Goal: Task Accomplishment & Management: Use online tool/utility

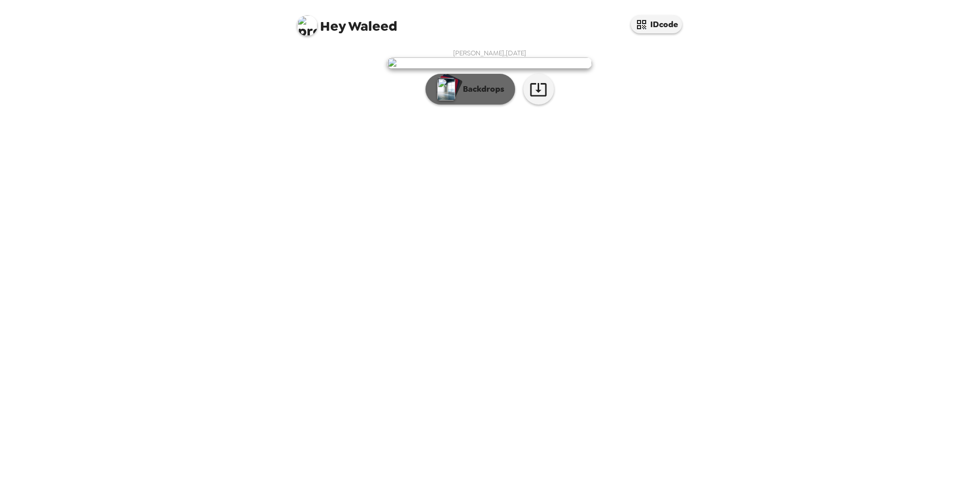
click at [488, 95] on p "Backdrops" at bounding box center [481, 89] width 47 height 12
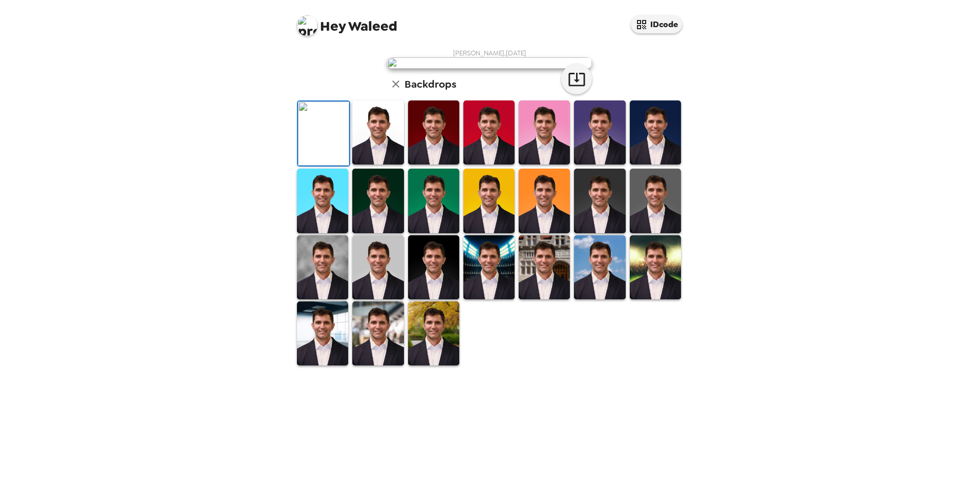
scroll to position [132, 0]
click at [328, 299] on img at bounding box center [322, 267] width 51 height 64
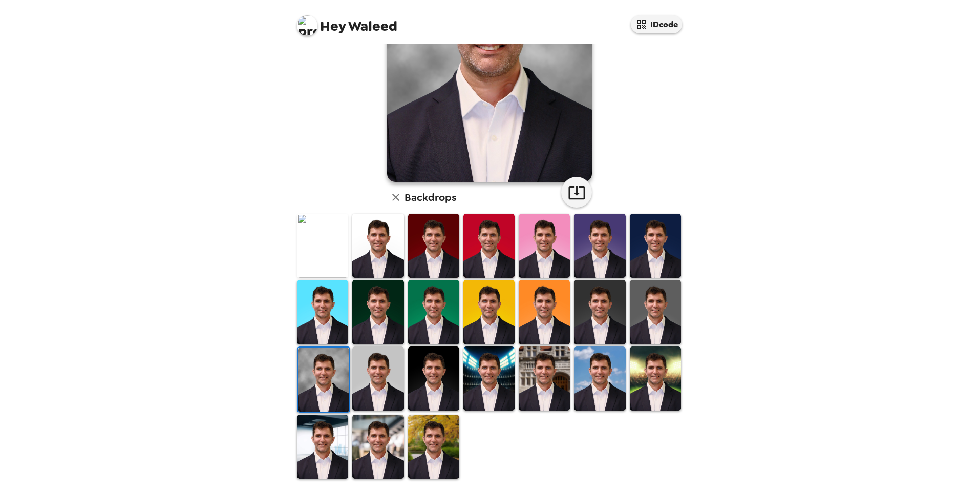
click at [378, 301] on img at bounding box center [377, 312] width 51 height 64
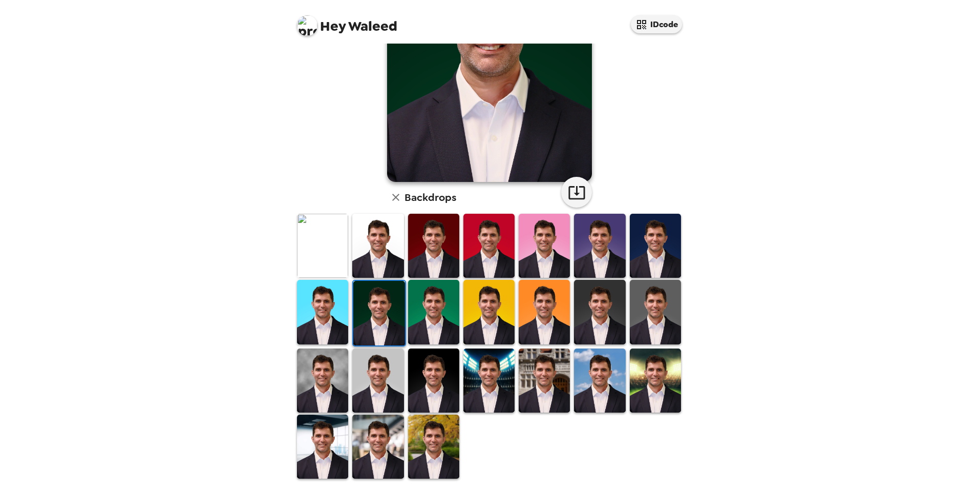
click at [483, 374] on img at bounding box center [488, 380] width 51 height 64
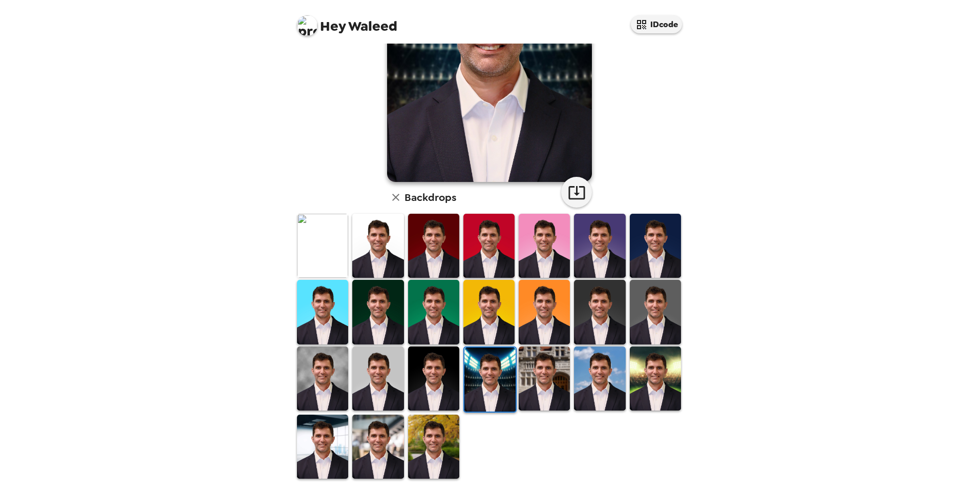
click at [363, 245] on img at bounding box center [377, 246] width 51 height 64
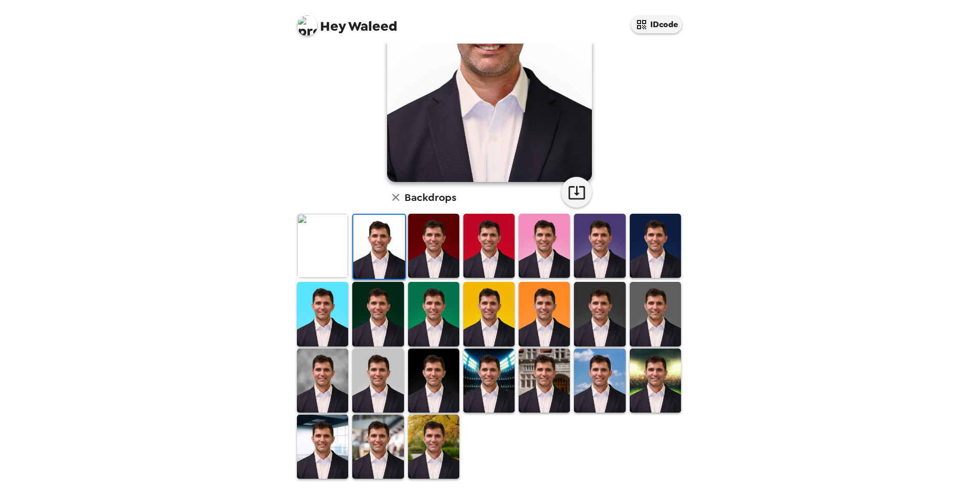
click at [364, 364] on img at bounding box center [377, 380] width 51 height 64
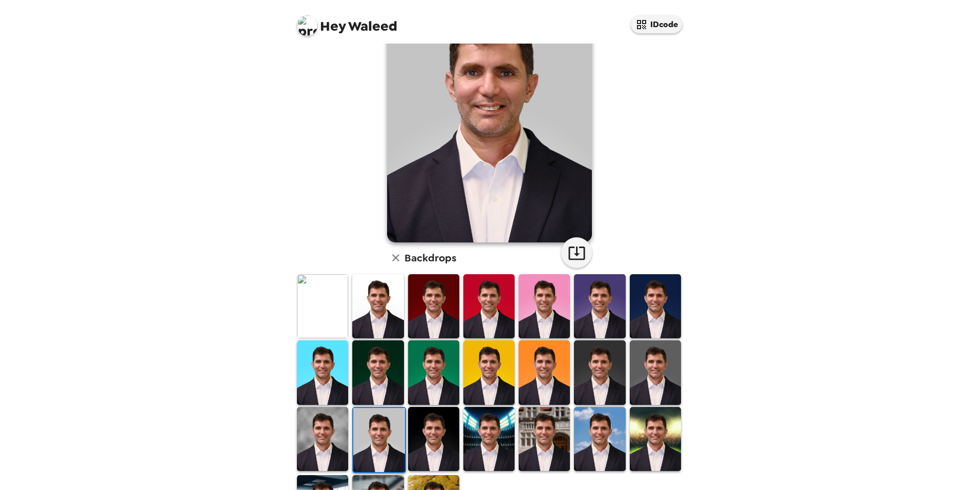
scroll to position [0, 0]
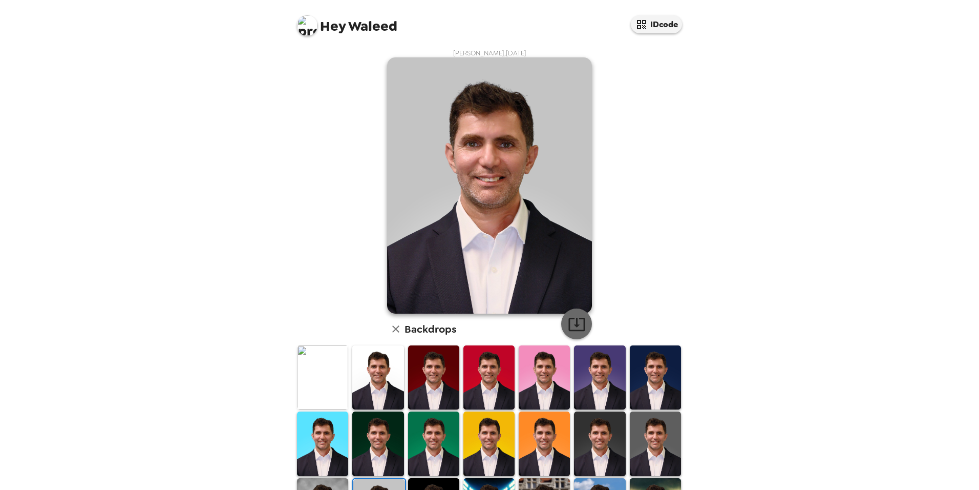
click at [568, 328] on icon "button" at bounding box center [577, 324] width 18 height 18
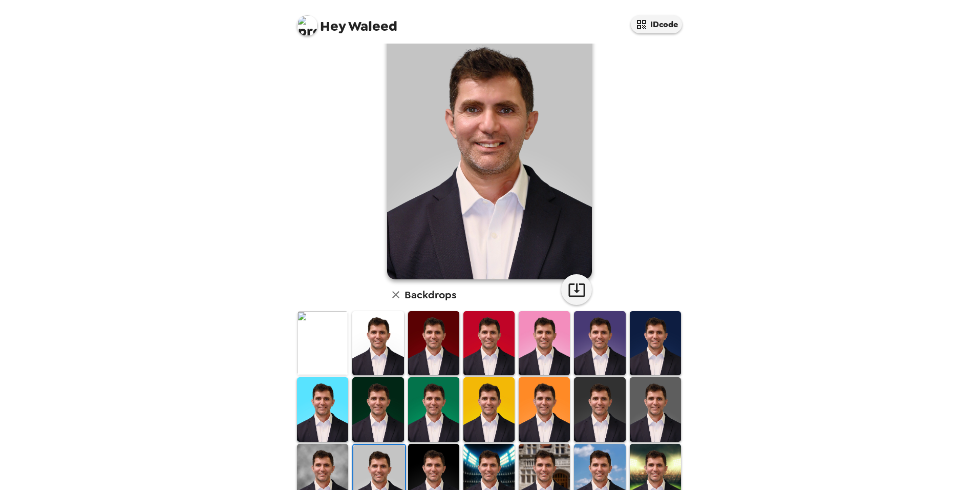
scroll to position [132, 0]
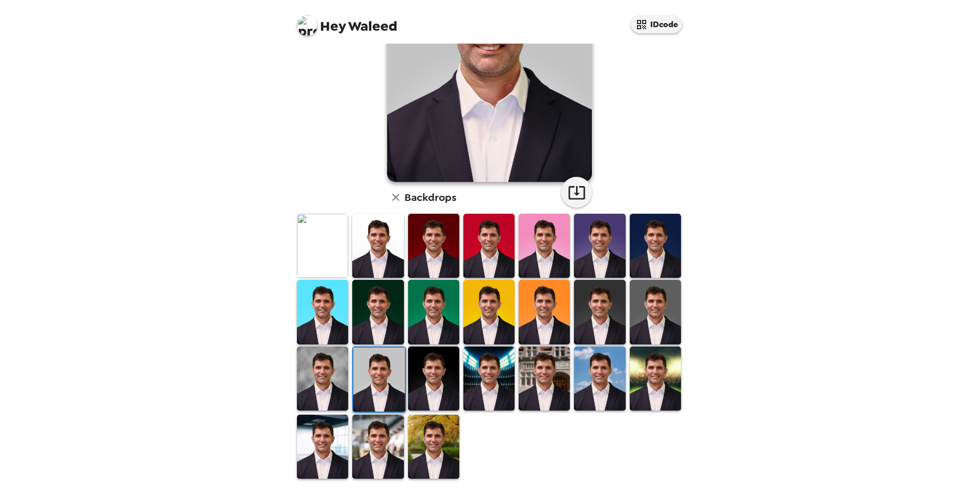
click at [370, 426] on img at bounding box center [377, 446] width 51 height 64
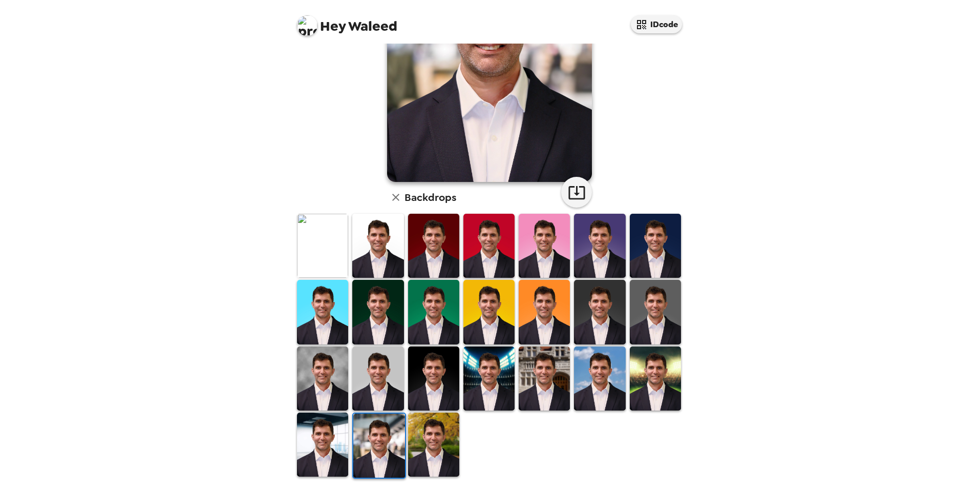
click at [657, 315] on img at bounding box center [655, 312] width 51 height 64
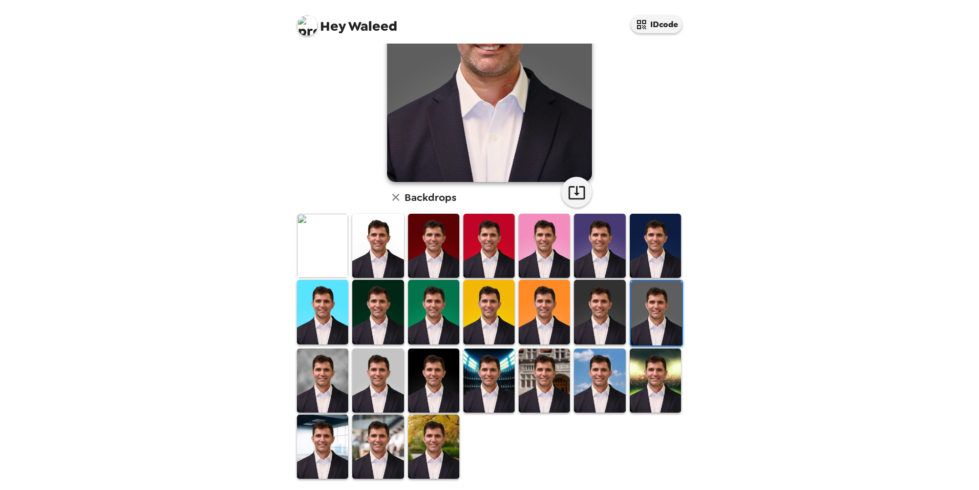
click at [331, 380] on img at bounding box center [322, 380] width 51 height 64
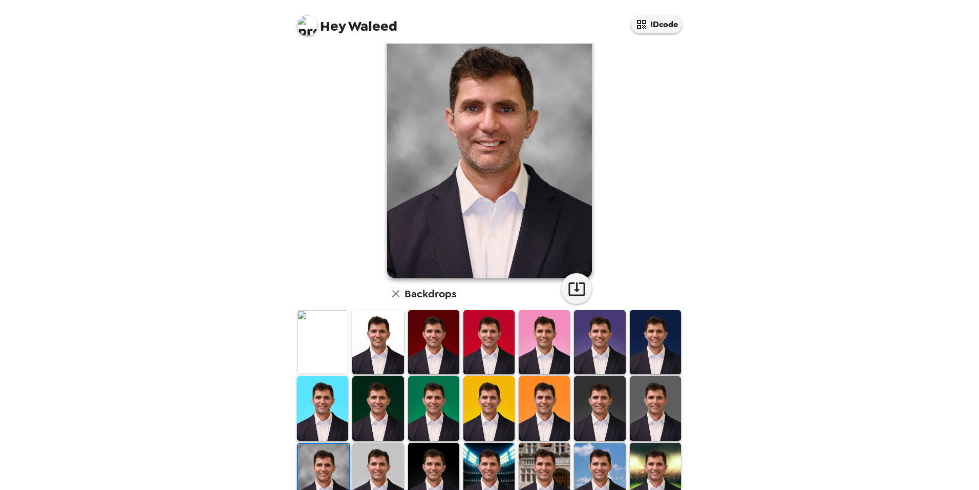
scroll to position [29, 0]
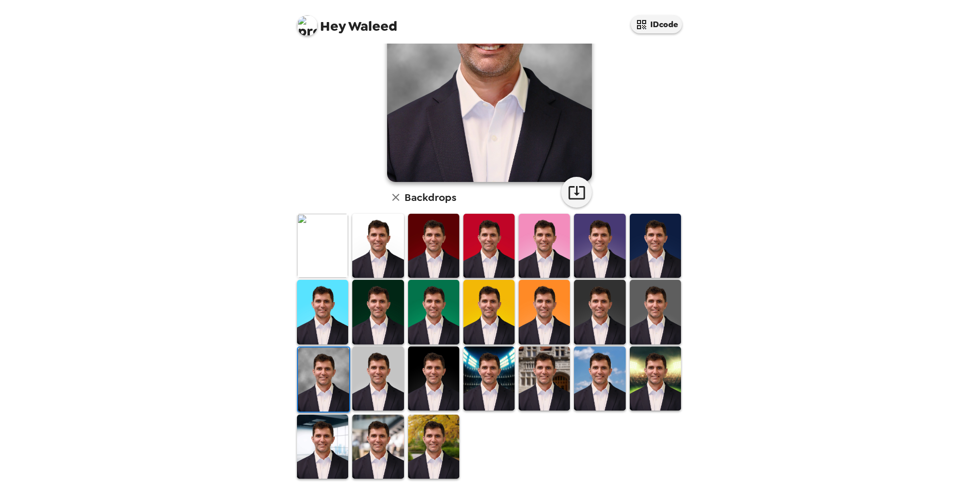
click at [378, 393] on img at bounding box center [377, 378] width 51 height 64
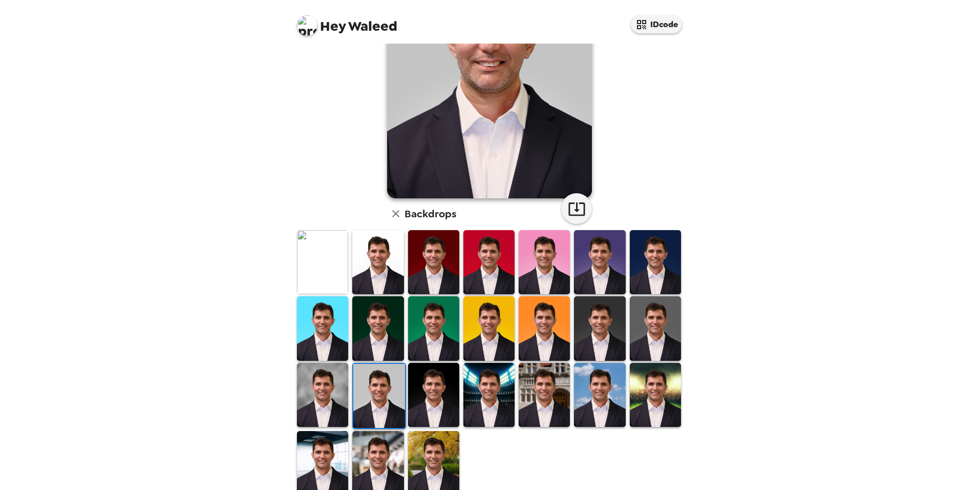
scroll to position [132, 0]
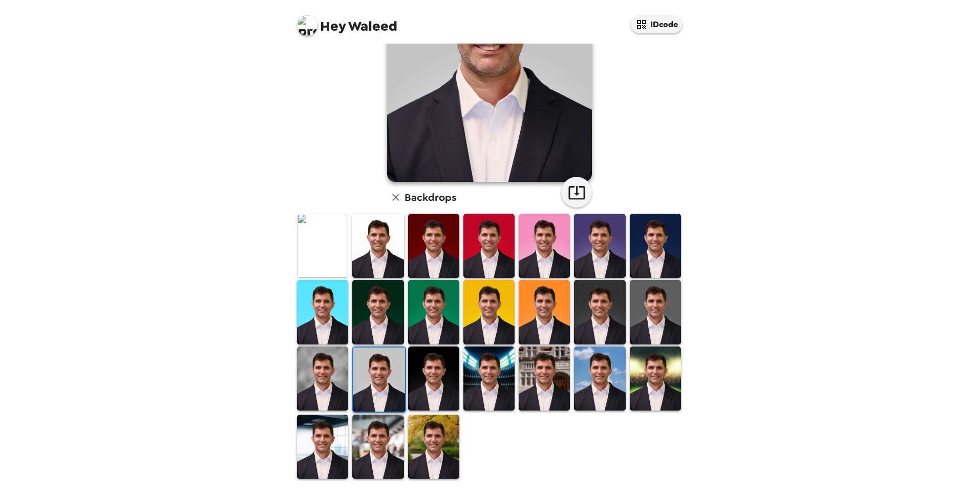
click at [361, 433] on img at bounding box center [377, 446] width 51 height 64
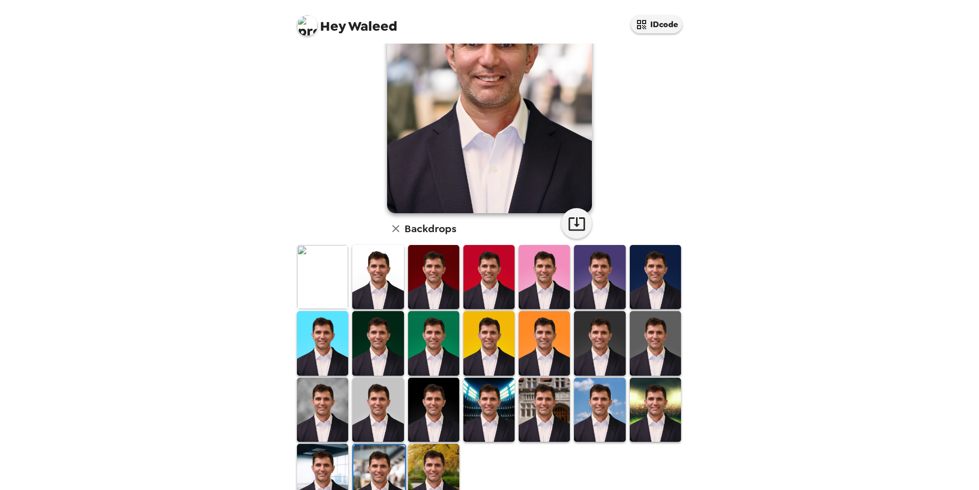
scroll to position [102, 0]
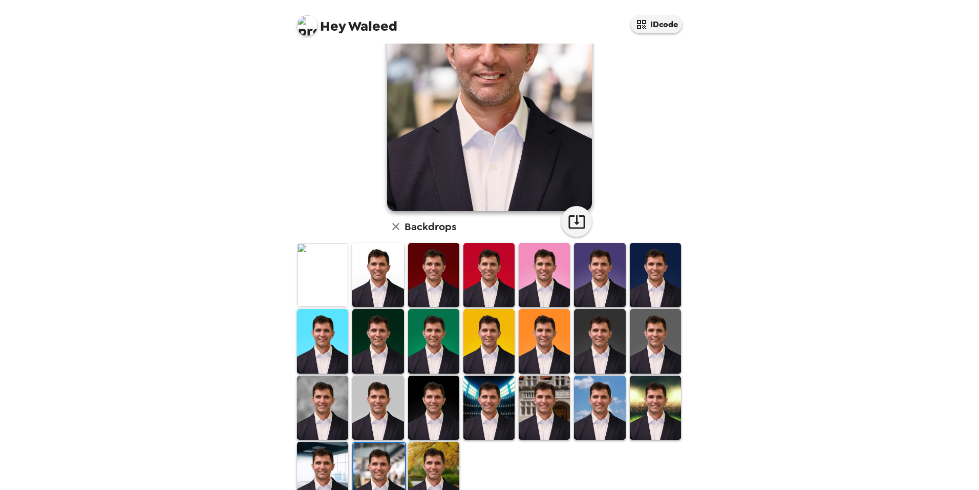
click at [310, 407] on img at bounding box center [322, 407] width 51 height 64
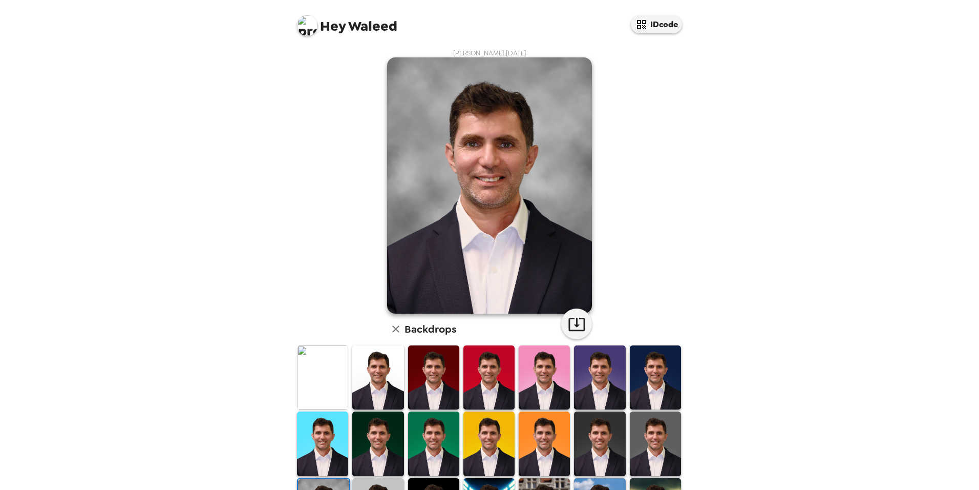
click at [545, 376] on img at bounding box center [544, 377] width 51 height 64
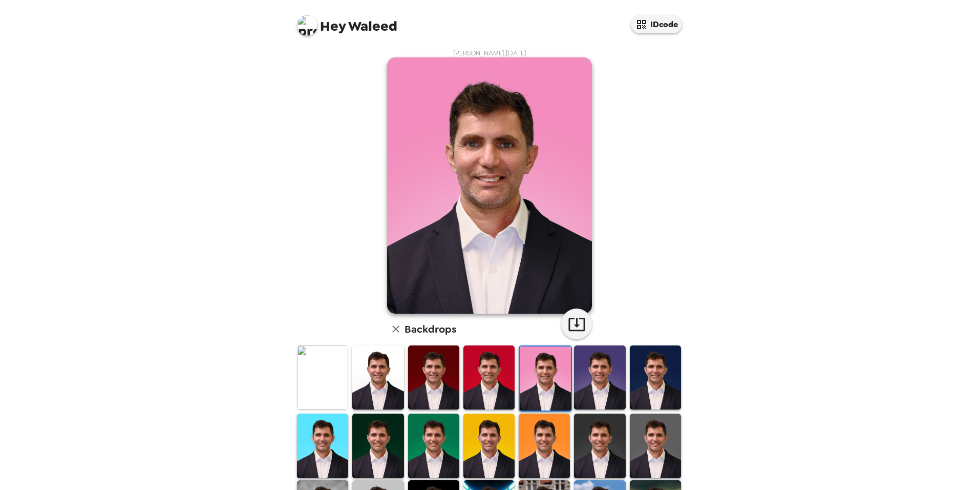
click at [545, 376] on img at bounding box center [545, 378] width 51 height 64
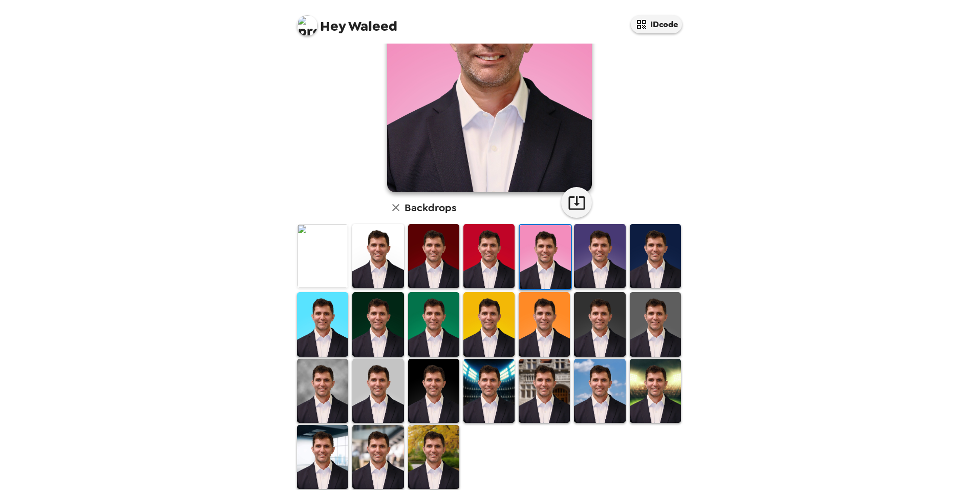
scroll to position [132, 0]
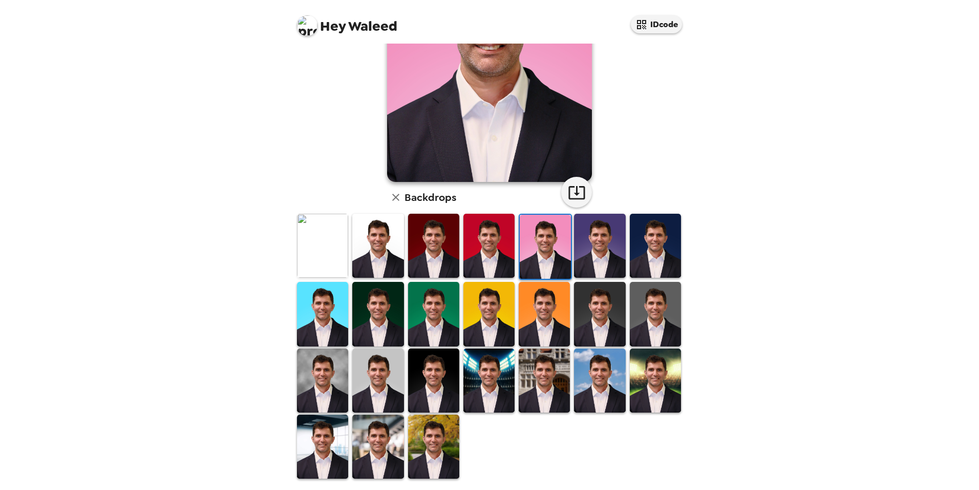
click at [464, 391] on img at bounding box center [488, 380] width 51 height 64
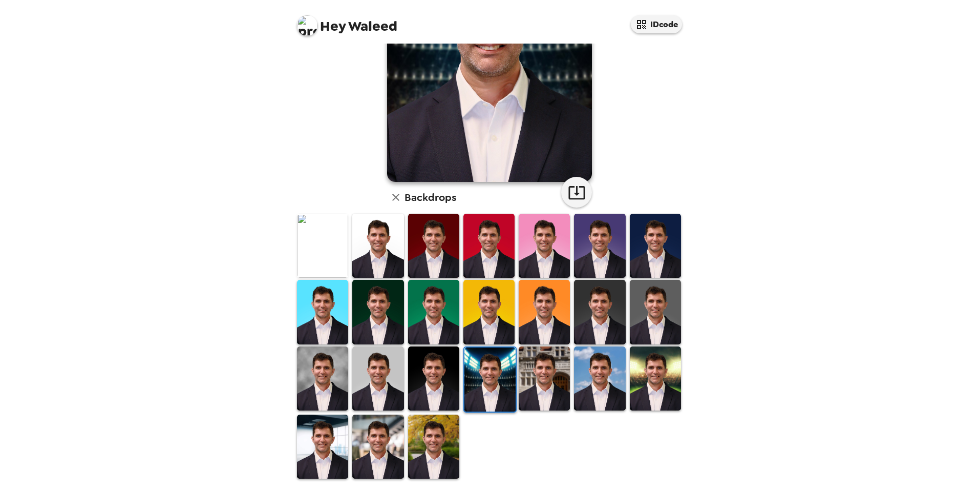
click at [315, 457] on img at bounding box center [322, 446] width 51 height 64
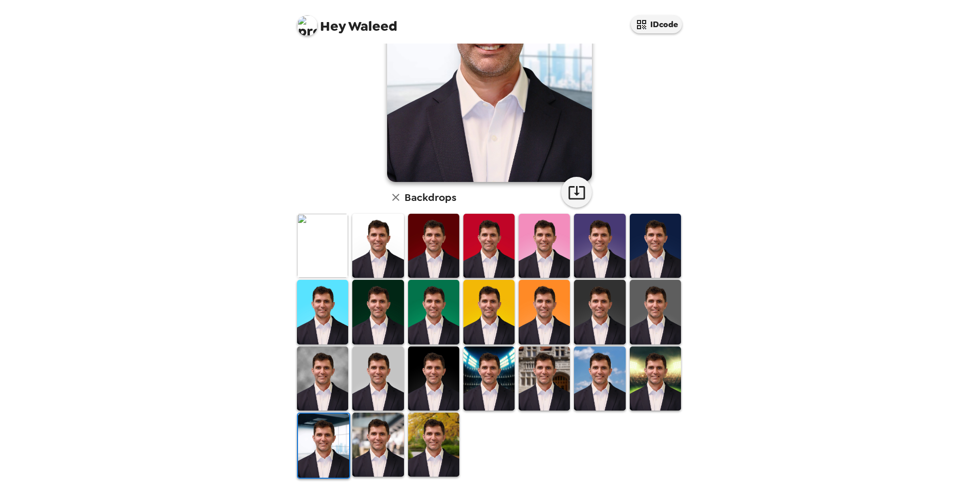
drag, startPoint x: 572, startPoint y: 354, endPoint x: 589, endPoint y: 344, distance: 19.8
click at [574, 353] on img at bounding box center [599, 378] width 51 height 64
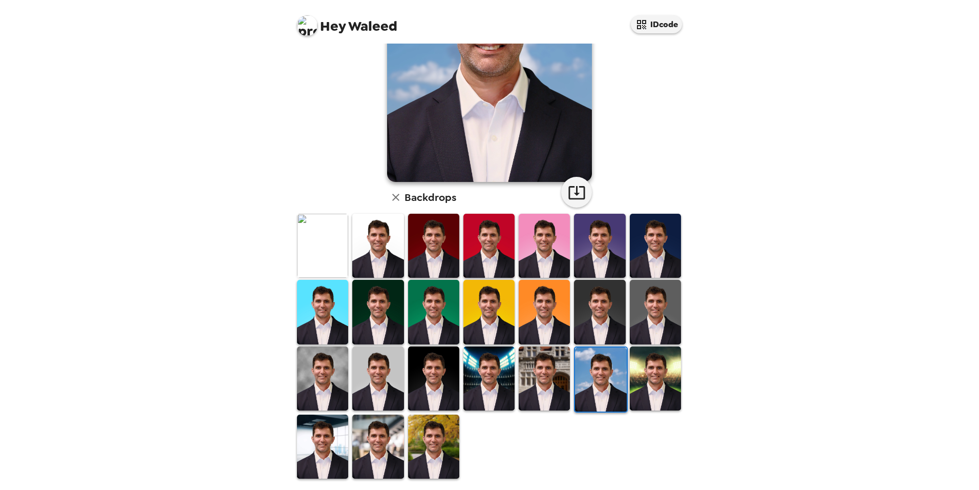
click at [376, 433] on img at bounding box center [377, 446] width 51 height 64
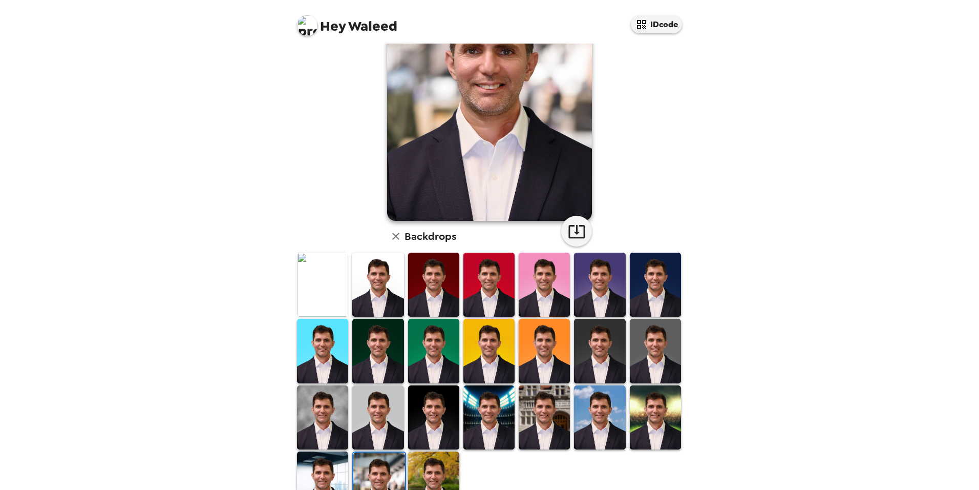
scroll to position [102, 0]
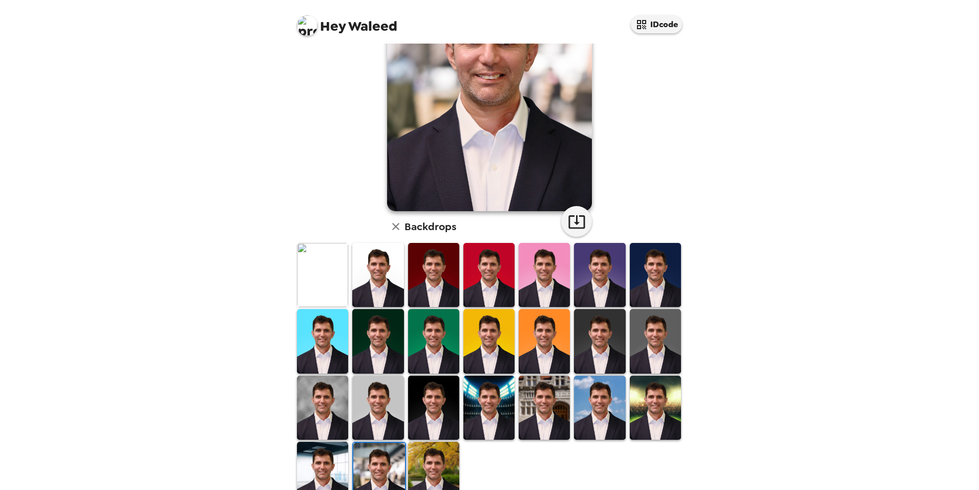
click at [318, 413] on img at bounding box center [322, 407] width 51 height 64
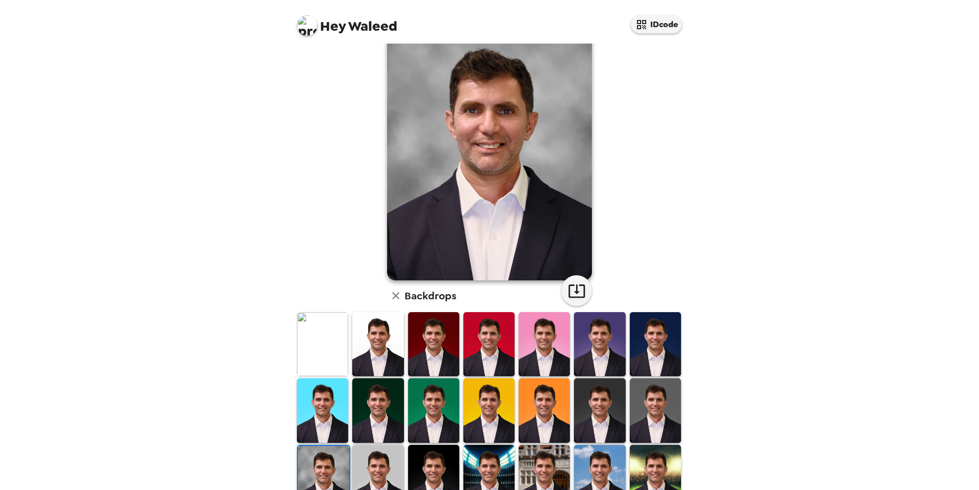
scroll to position [51, 0]
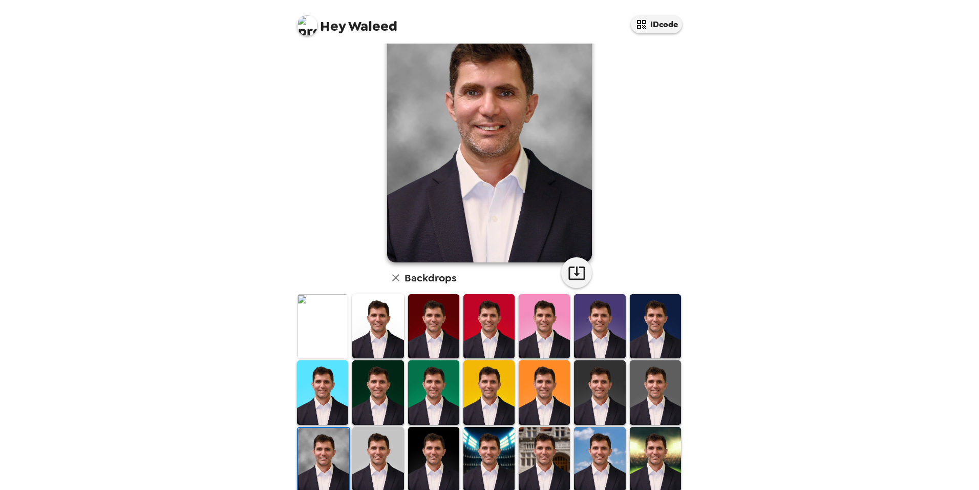
click at [530, 322] on img at bounding box center [544, 326] width 51 height 64
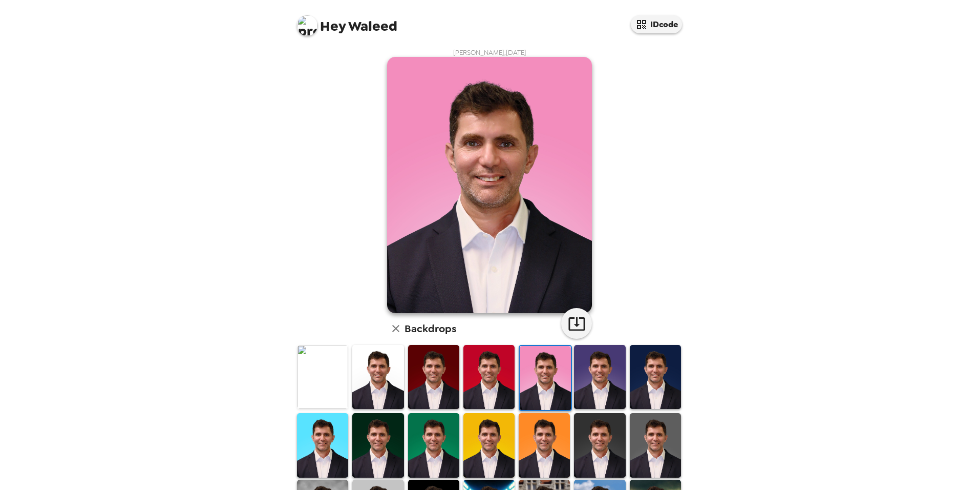
scroll to position [0, 0]
click at [320, 372] on img at bounding box center [322, 377] width 51 height 64
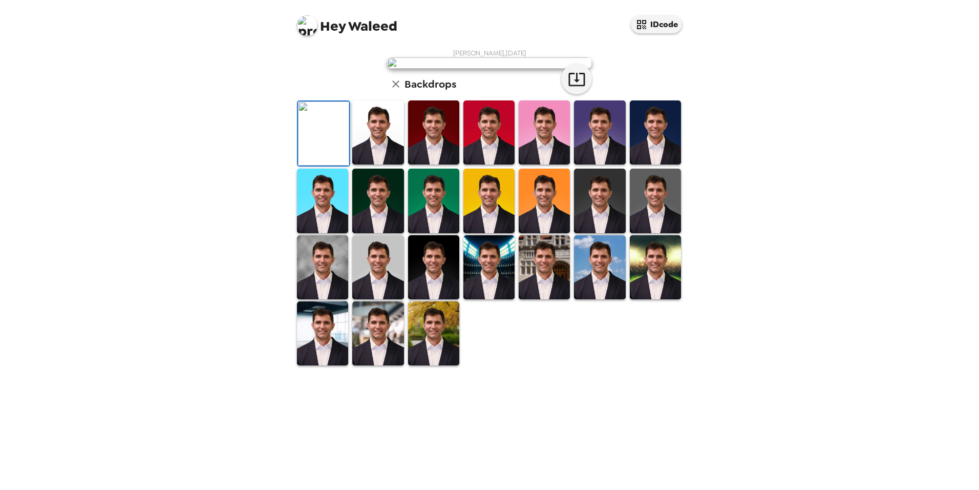
click at [390, 164] on img at bounding box center [377, 132] width 51 height 64
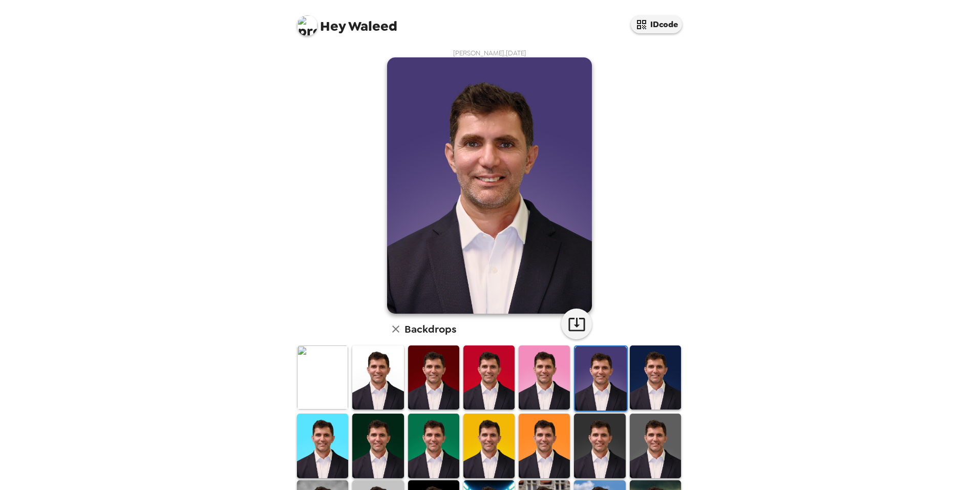
click at [635, 367] on img at bounding box center [655, 377] width 51 height 64
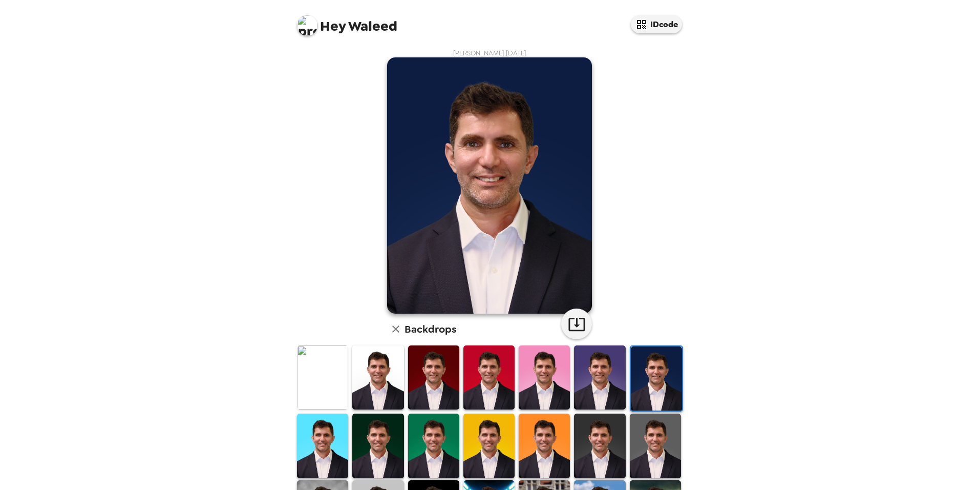
click at [312, 440] on img at bounding box center [322, 445] width 51 height 64
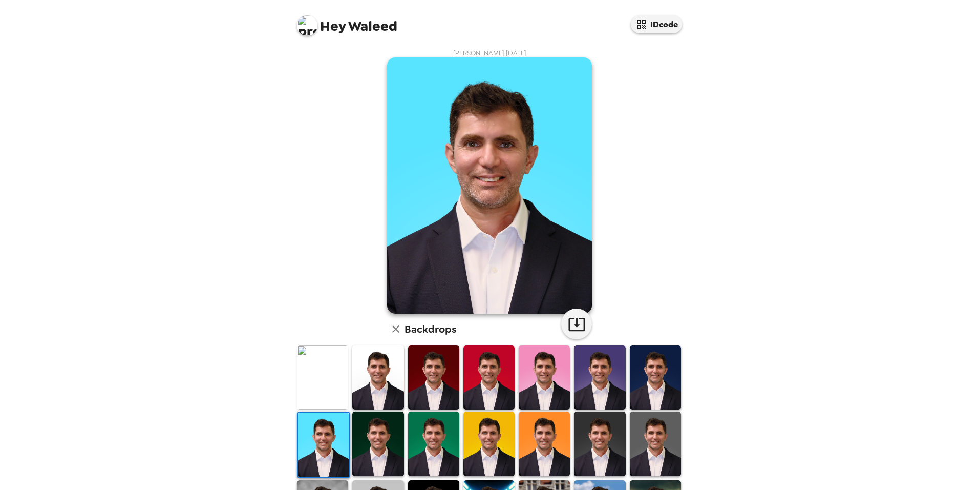
click at [365, 429] on img at bounding box center [377, 443] width 51 height 64
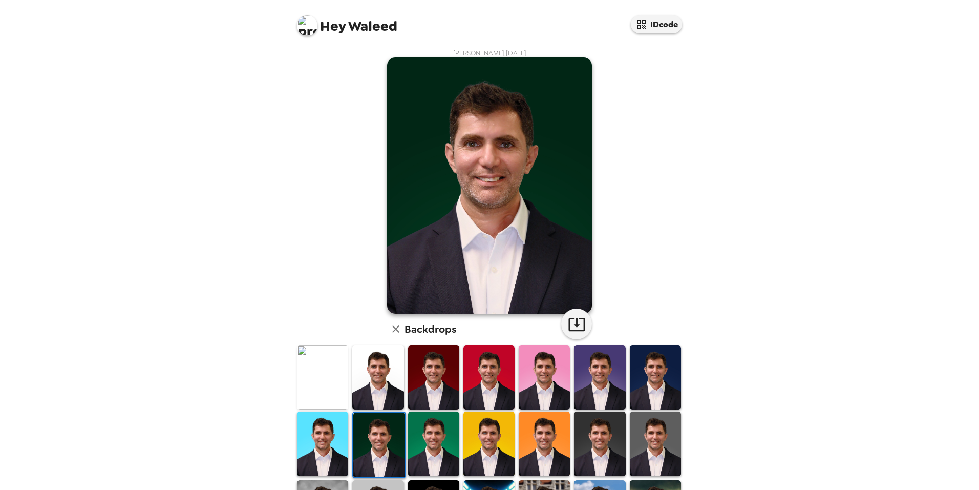
click at [474, 424] on img at bounding box center [488, 443] width 51 height 64
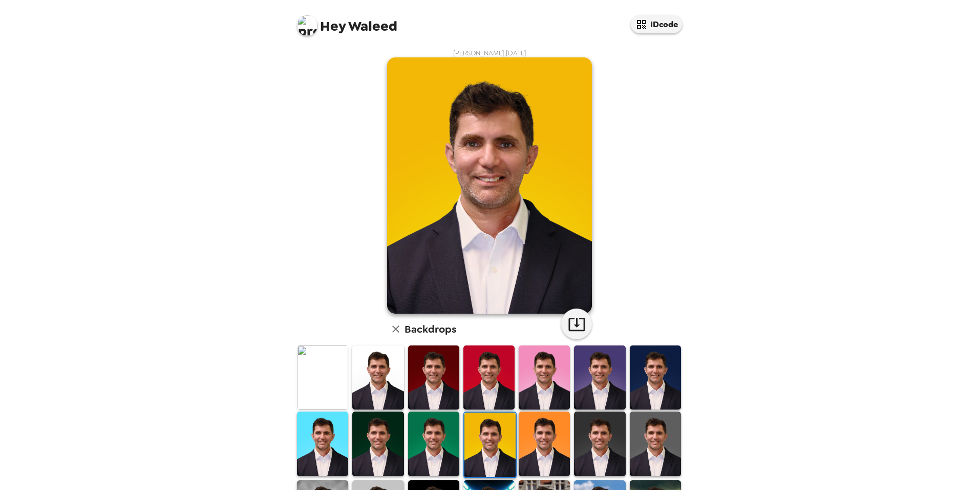
click at [534, 429] on img at bounding box center [544, 443] width 51 height 64
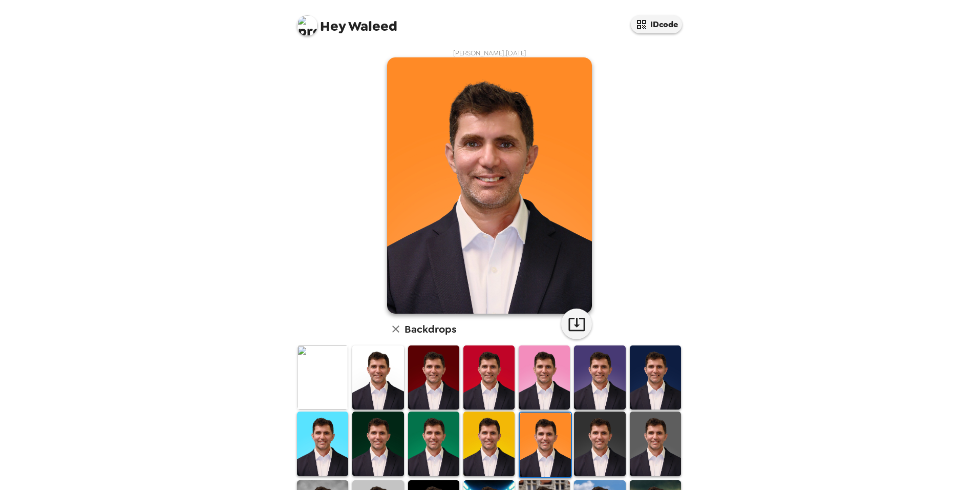
click at [299, 375] on img at bounding box center [322, 377] width 51 height 64
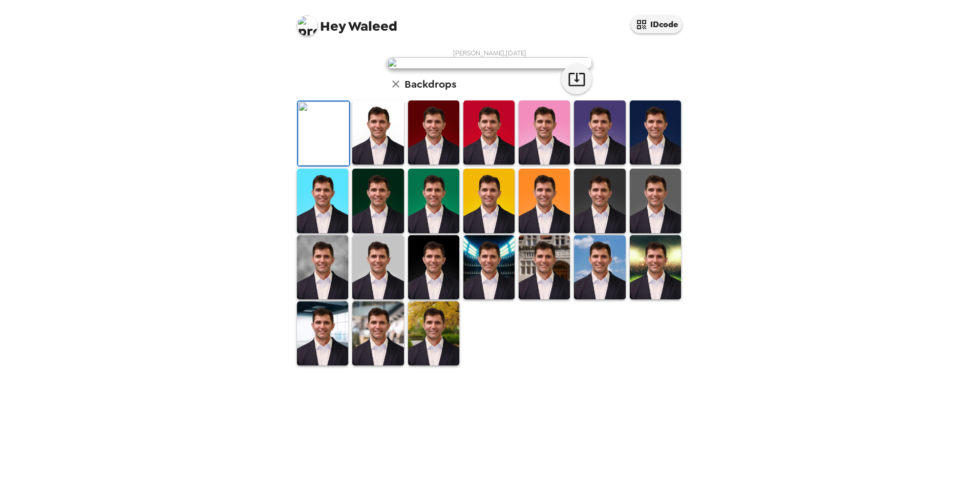
scroll to position [102, 0]
click at [641, 232] on img at bounding box center [655, 200] width 51 height 64
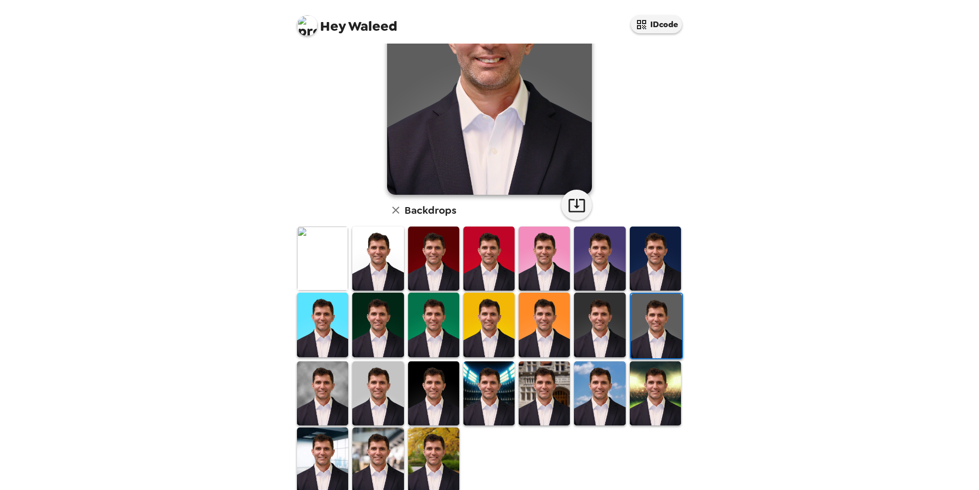
scroll to position [132, 0]
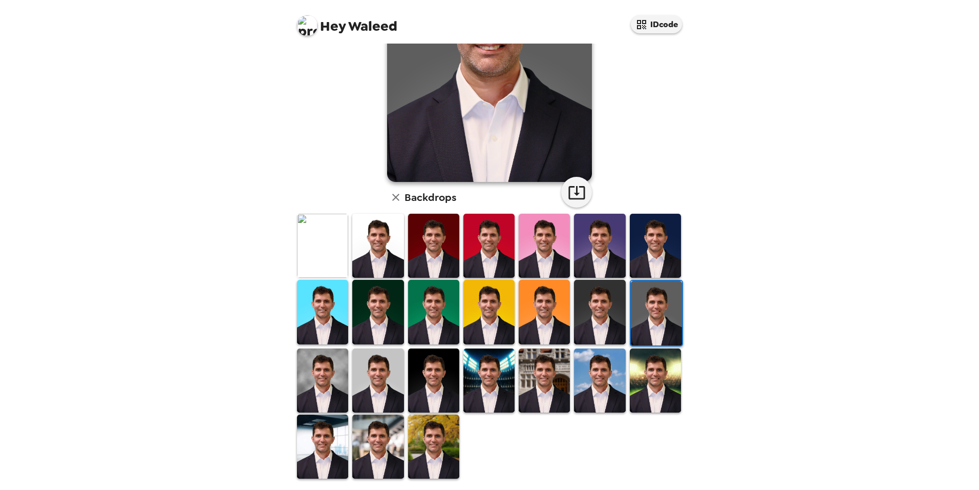
click at [375, 437] on img at bounding box center [377, 446] width 51 height 64
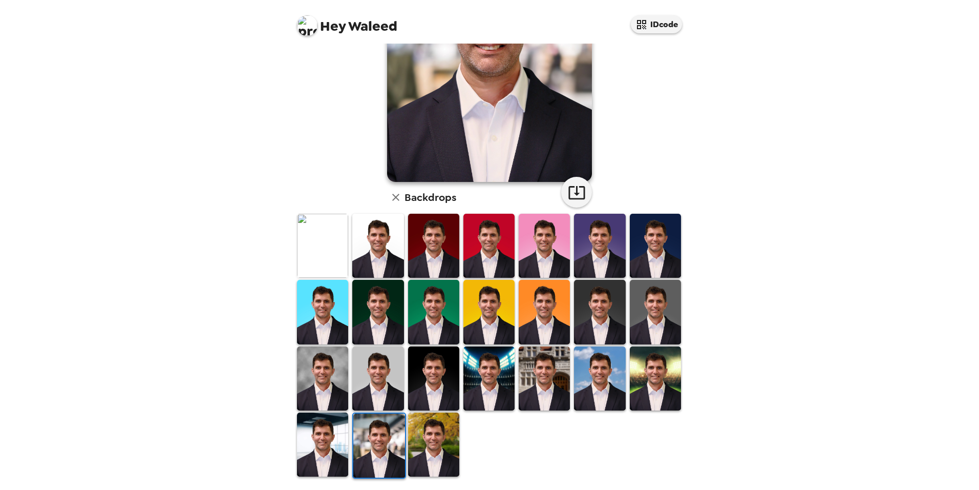
click at [323, 427] on img at bounding box center [322, 444] width 51 height 64
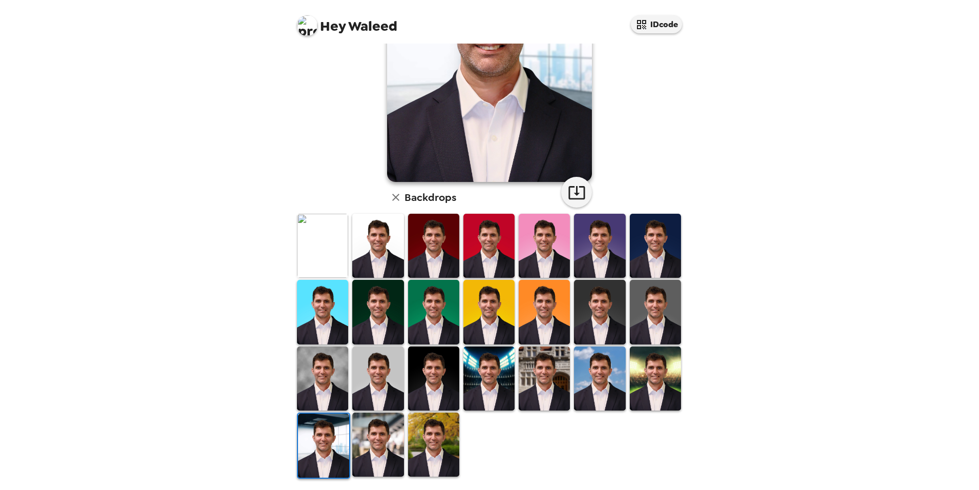
click at [360, 431] on img at bounding box center [377, 444] width 51 height 64
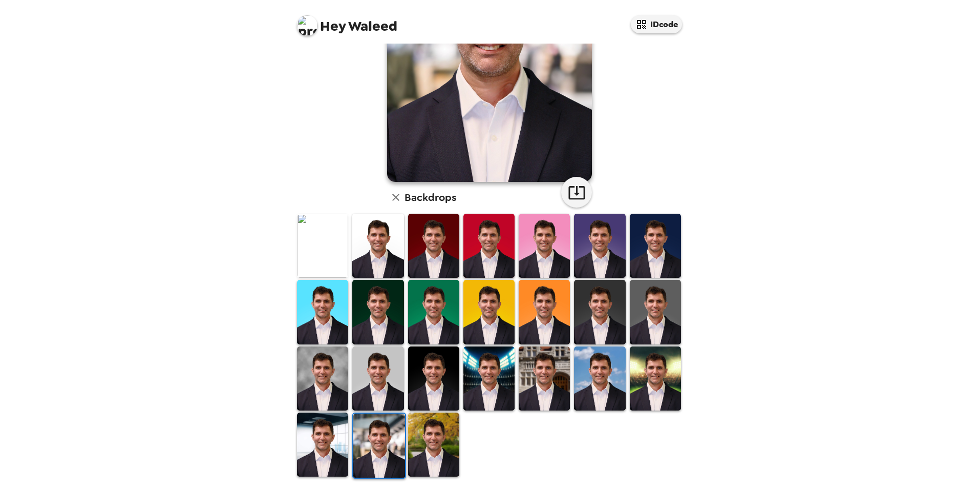
click at [420, 426] on img at bounding box center [433, 444] width 51 height 64
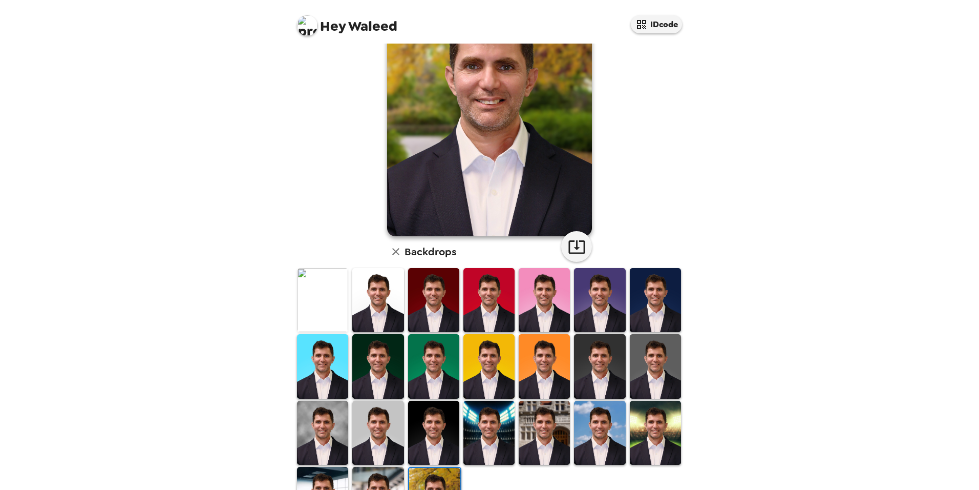
scroll to position [0, 0]
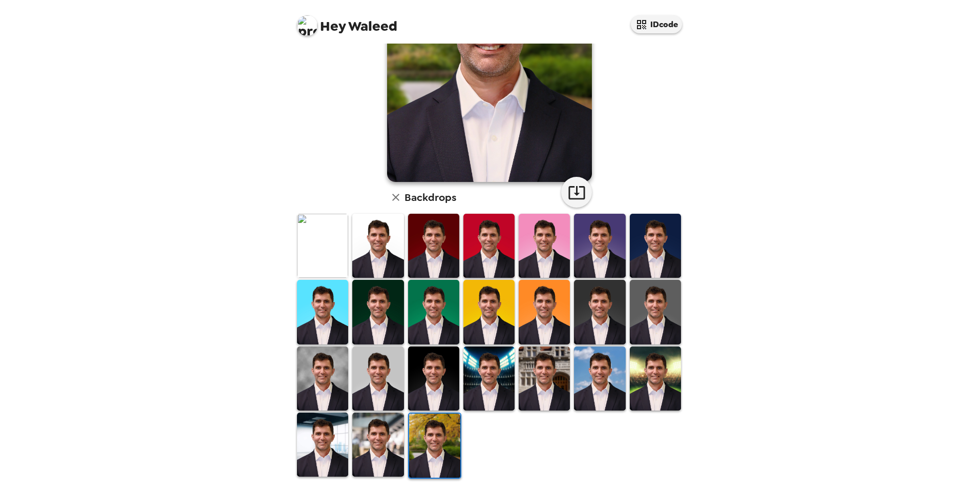
click at [377, 426] on img at bounding box center [377, 444] width 51 height 64
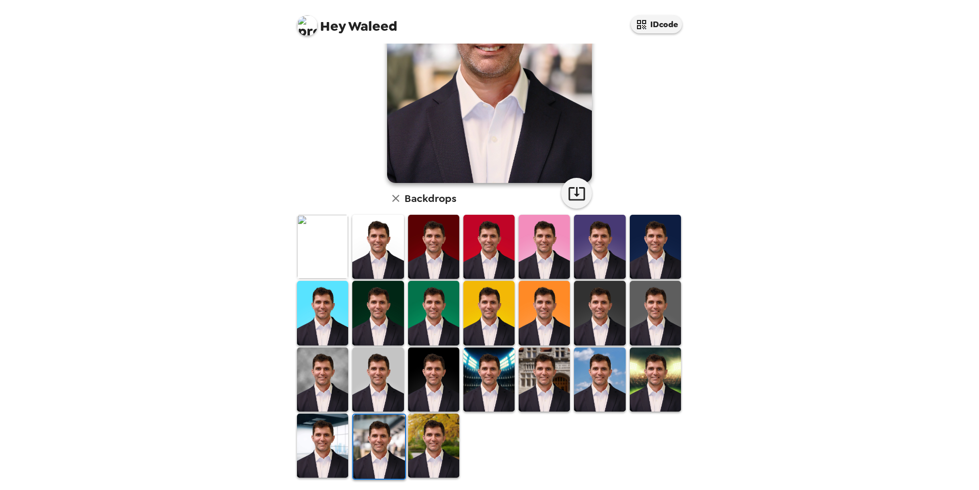
scroll to position [132, 0]
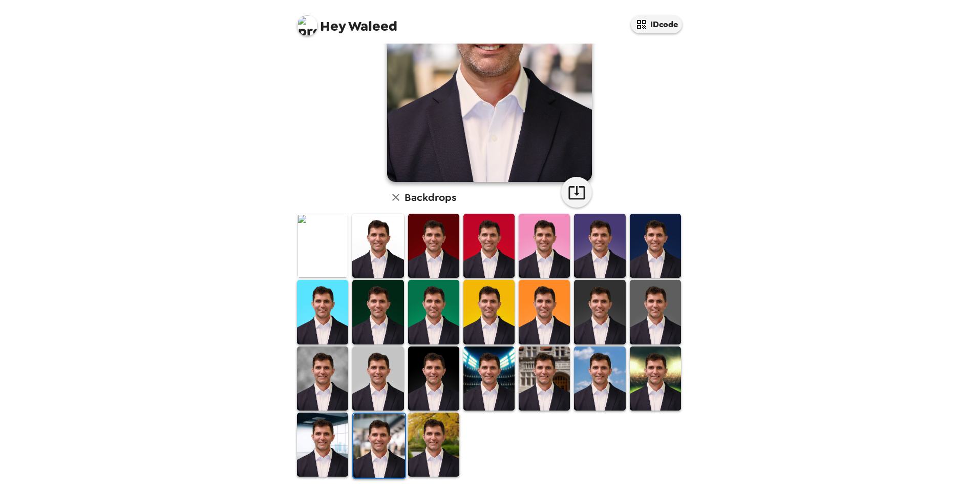
click at [534, 372] on img at bounding box center [544, 378] width 51 height 64
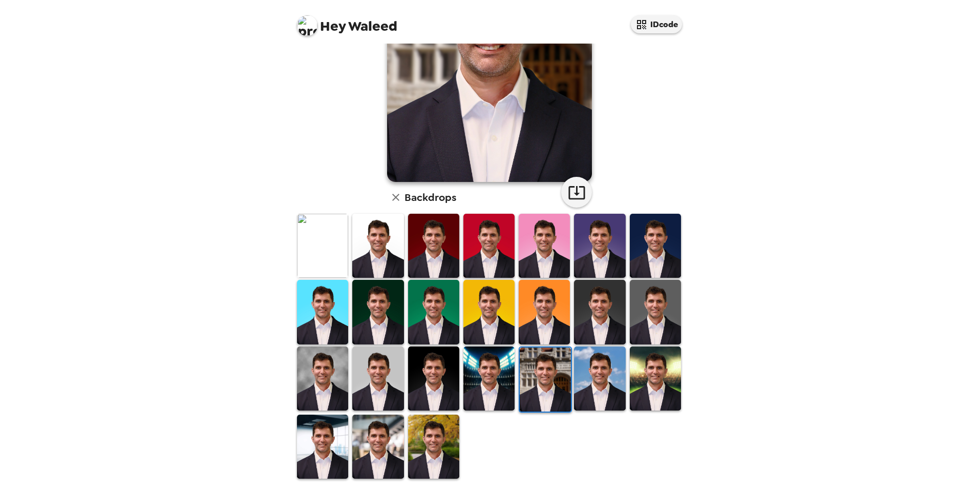
click at [379, 444] on img at bounding box center [377, 446] width 51 height 64
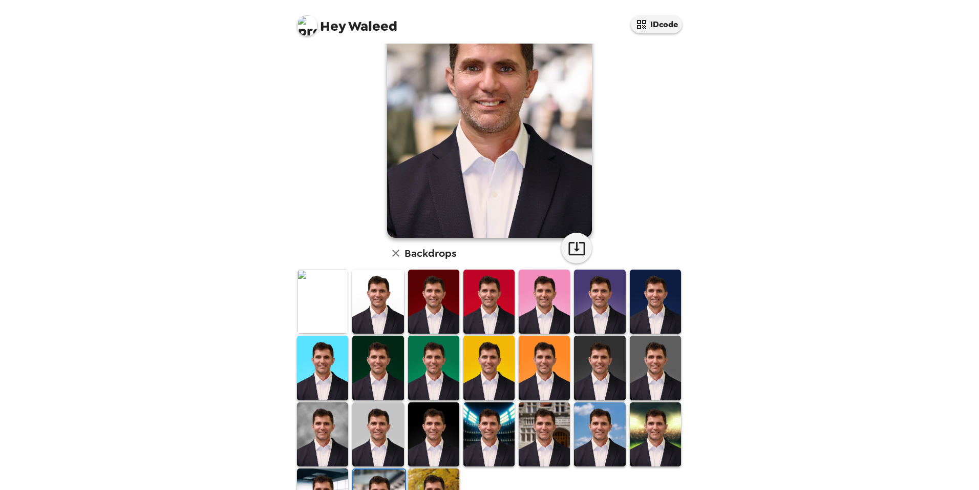
scroll to position [0, 0]
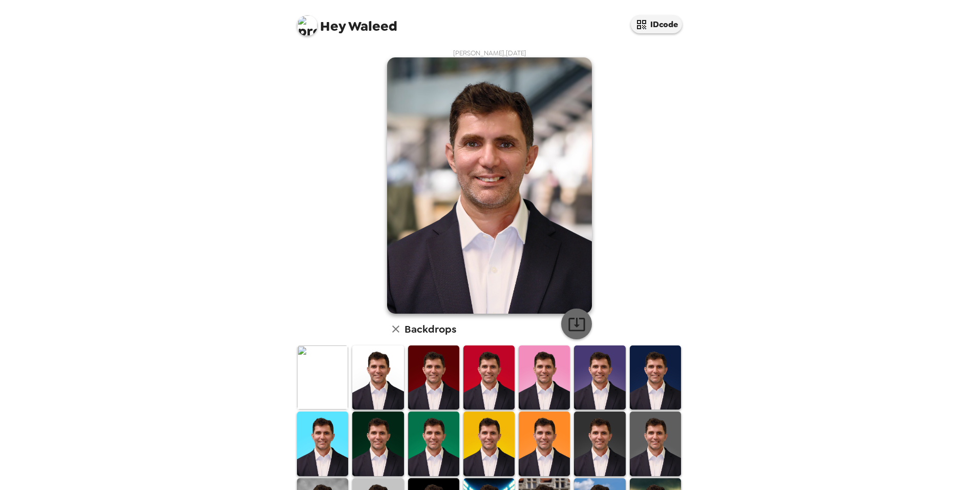
click at [578, 322] on icon "button" at bounding box center [577, 324] width 18 height 18
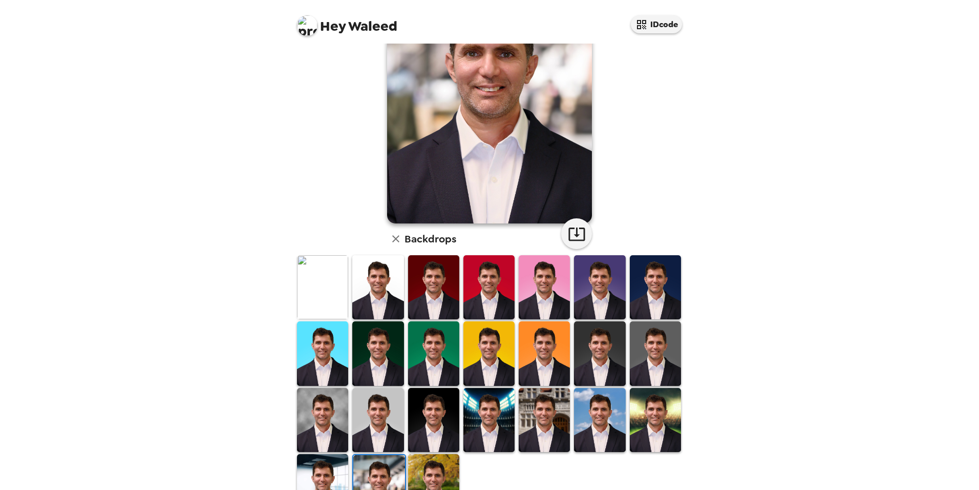
scroll to position [102, 0]
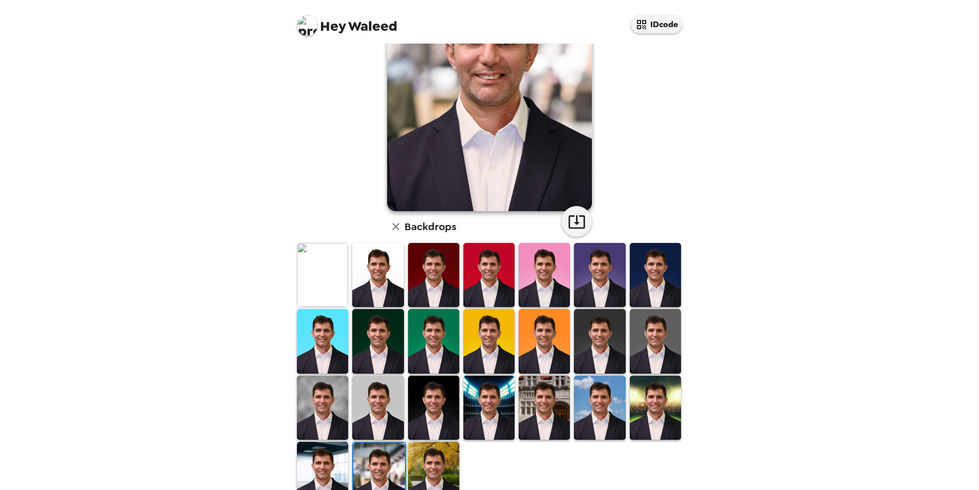
click at [317, 404] on img at bounding box center [322, 407] width 51 height 64
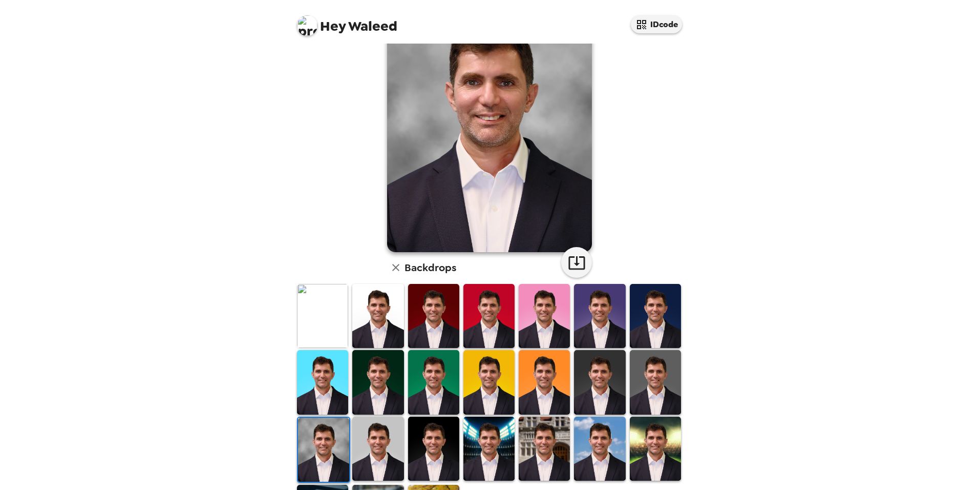
scroll to position [0, 0]
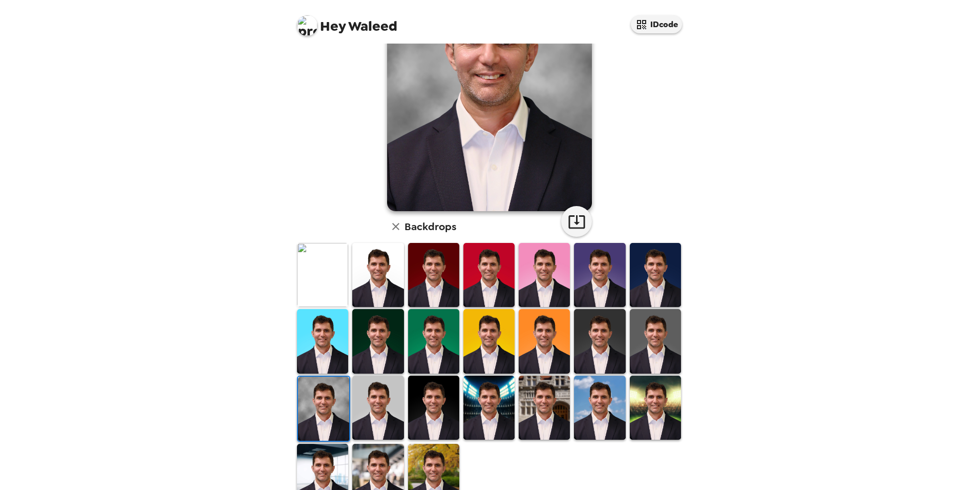
scroll to position [132, 0]
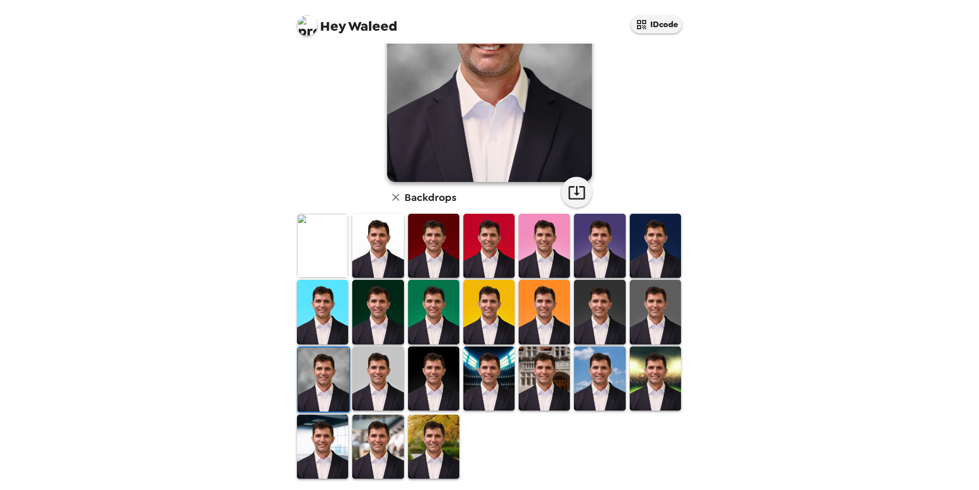
click at [320, 252] on img at bounding box center [322, 246] width 51 height 64
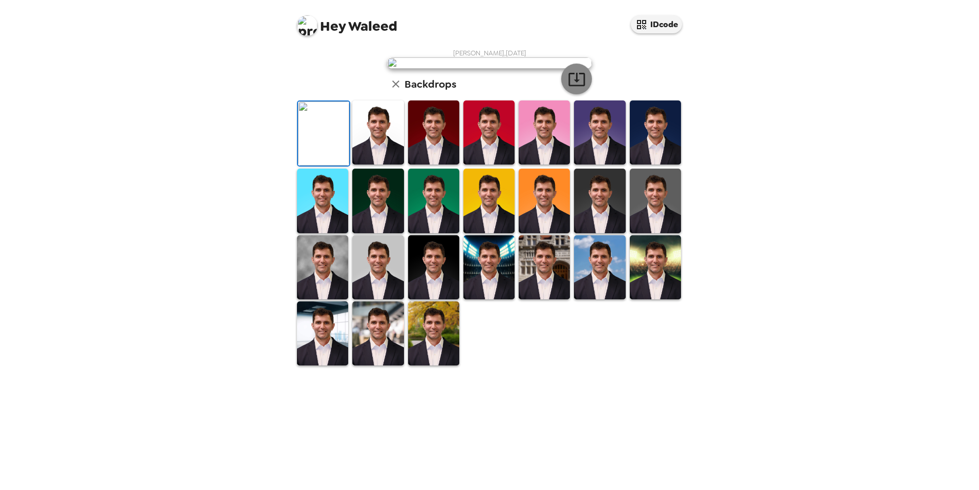
click at [569, 88] on icon "button" at bounding box center [577, 79] width 18 height 18
click at [931, 187] on div "Hey Waleed IDcode [PERSON_NAME] , [DATE] Backdrops" at bounding box center [489, 245] width 979 height 490
